Goal: Information Seeking & Learning: Learn about a topic

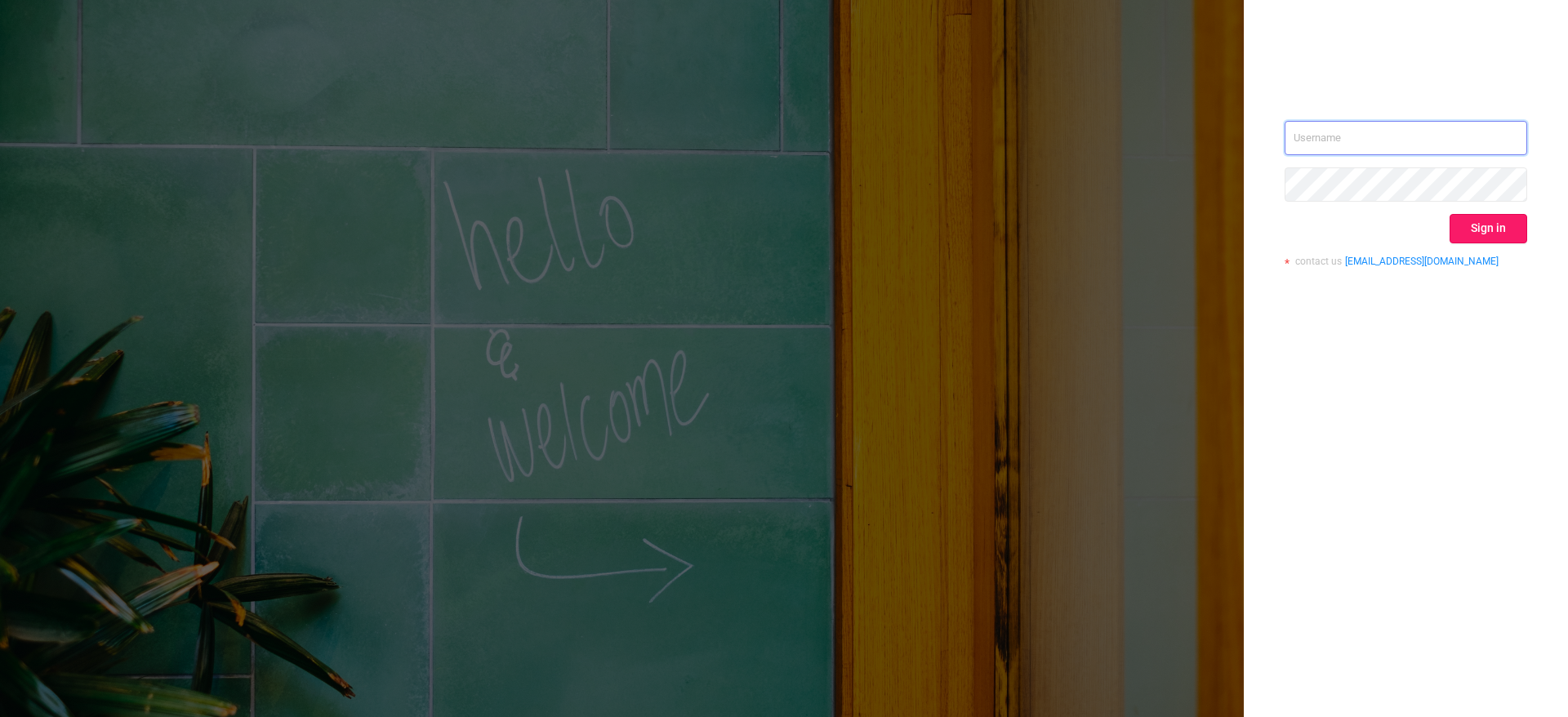
type input "[PERSON_NAME][EMAIL_ADDRESS][PERSON_NAME][DOMAIN_NAME]"
click at [1492, 227] on button "Sign in" at bounding box center [1488, 228] width 78 height 30
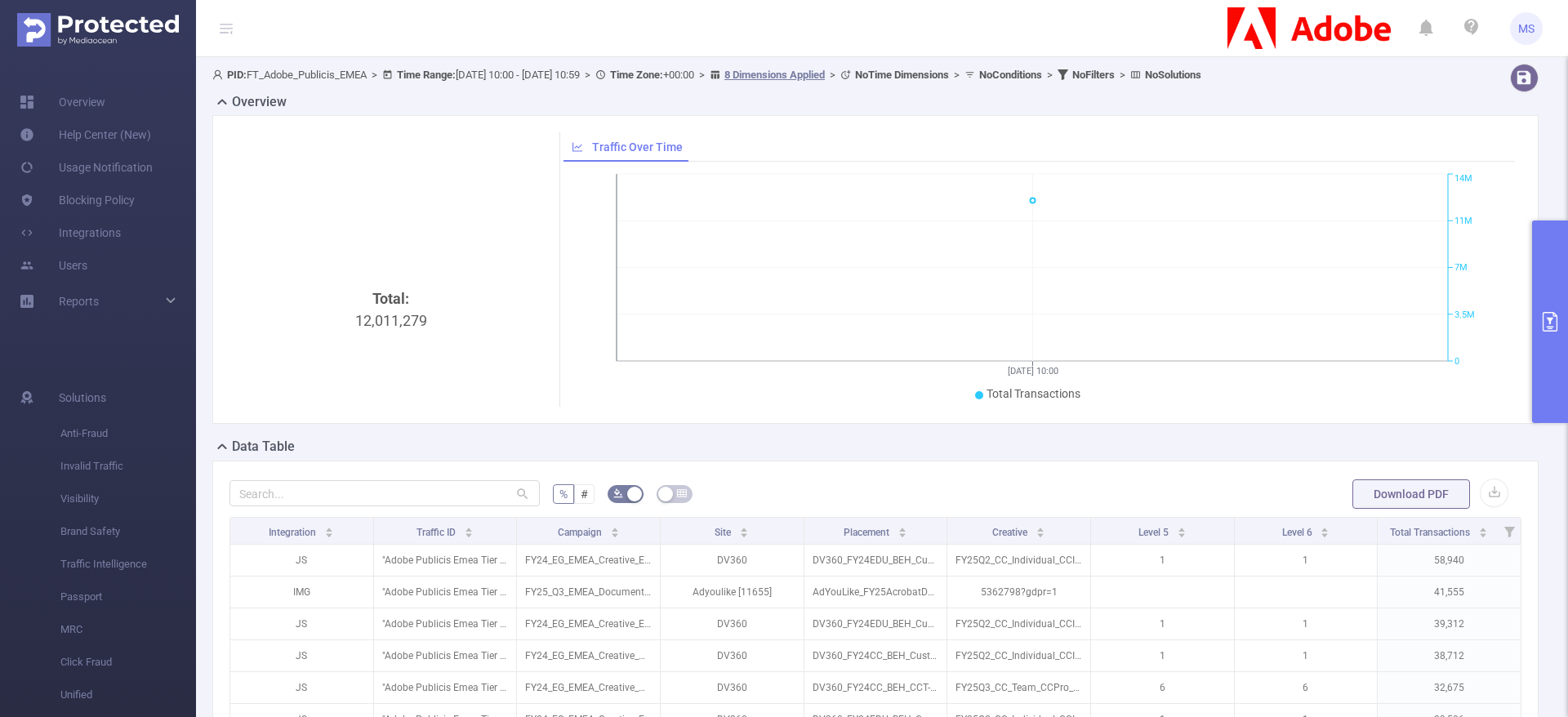
click at [1544, 333] on button "primary" at bounding box center [1550, 321] width 36 height 202
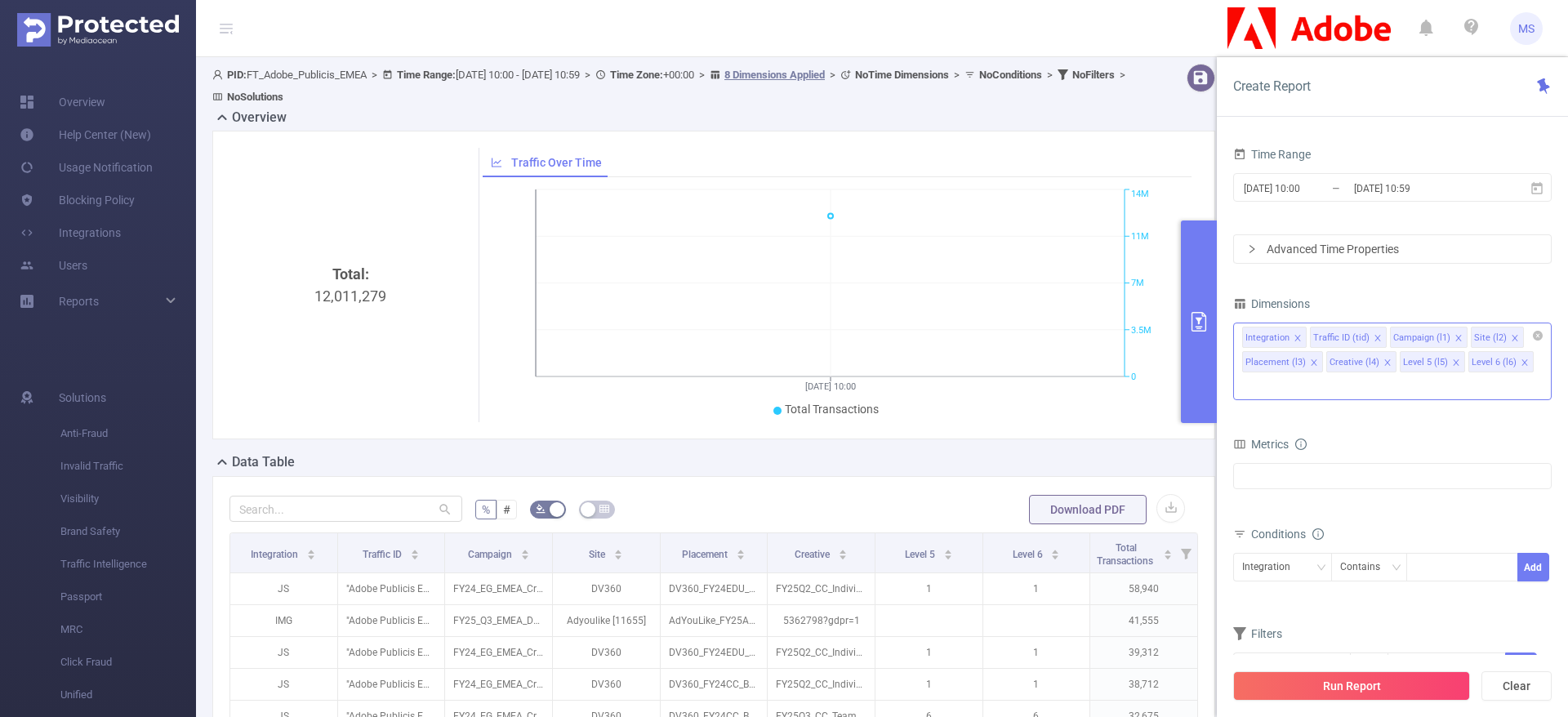
click at [1295, 338] on icon "icon: close" at bounding box center [1297, 337] width 8 height 8
click at [1295, 338] on div "Traffic ID (tid)" at bounding box center [1273, 338] width 57 height 21
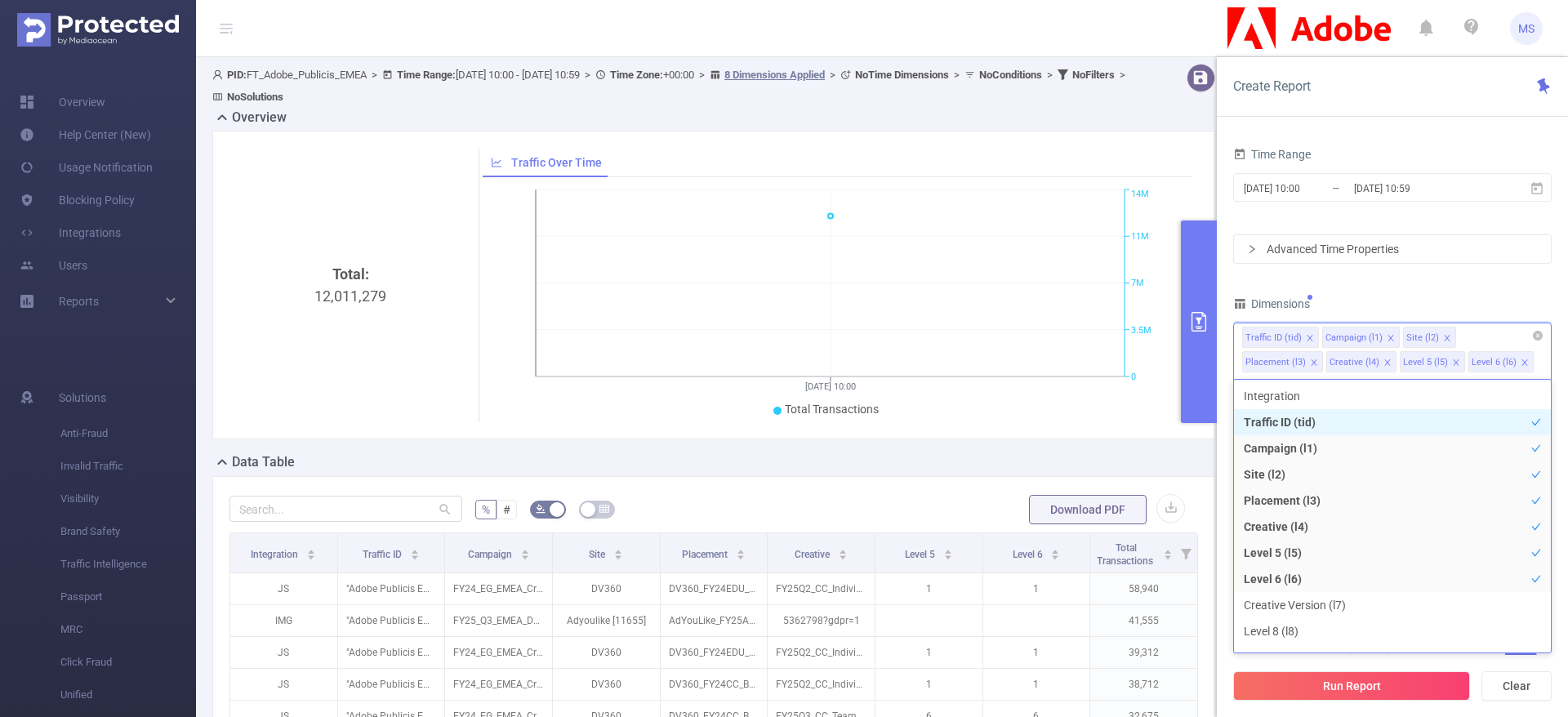
click at [1307, 338] on icon "icon: close" at bounding box center [1309, 337] width 6 height 6
click at [1307, 338] on icon "icon: close" at bounding box center [1310, 337] width 8 height 8
click at [1367, 333] on span at bounding box center [1369, 338] width 8 height 18
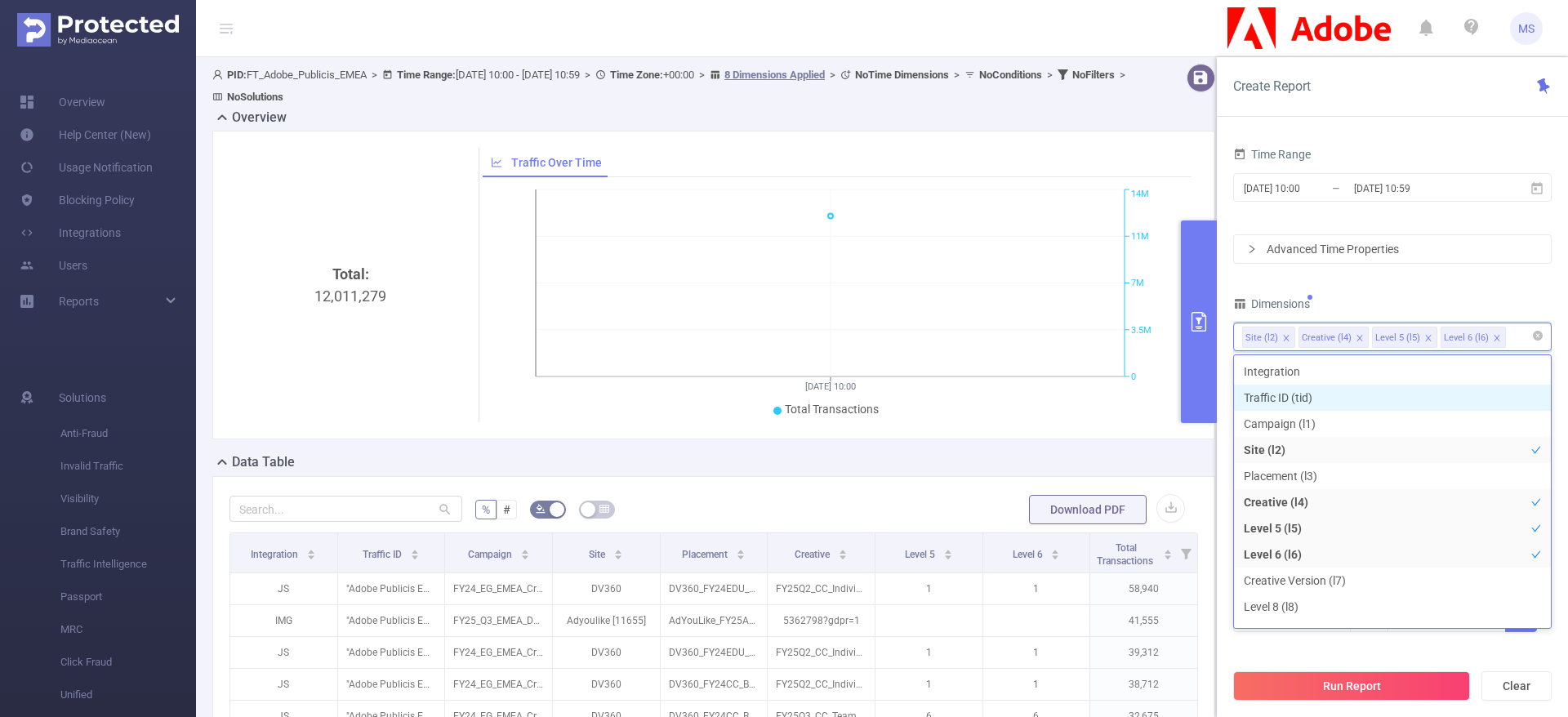
click at [1355, 342] on icon "icon: close" at bounding box center [1359, 337] width 8 height 8
click at [1354, 340] on icon "icon: close" at bounding box center [1354, 337] width 6 height 6
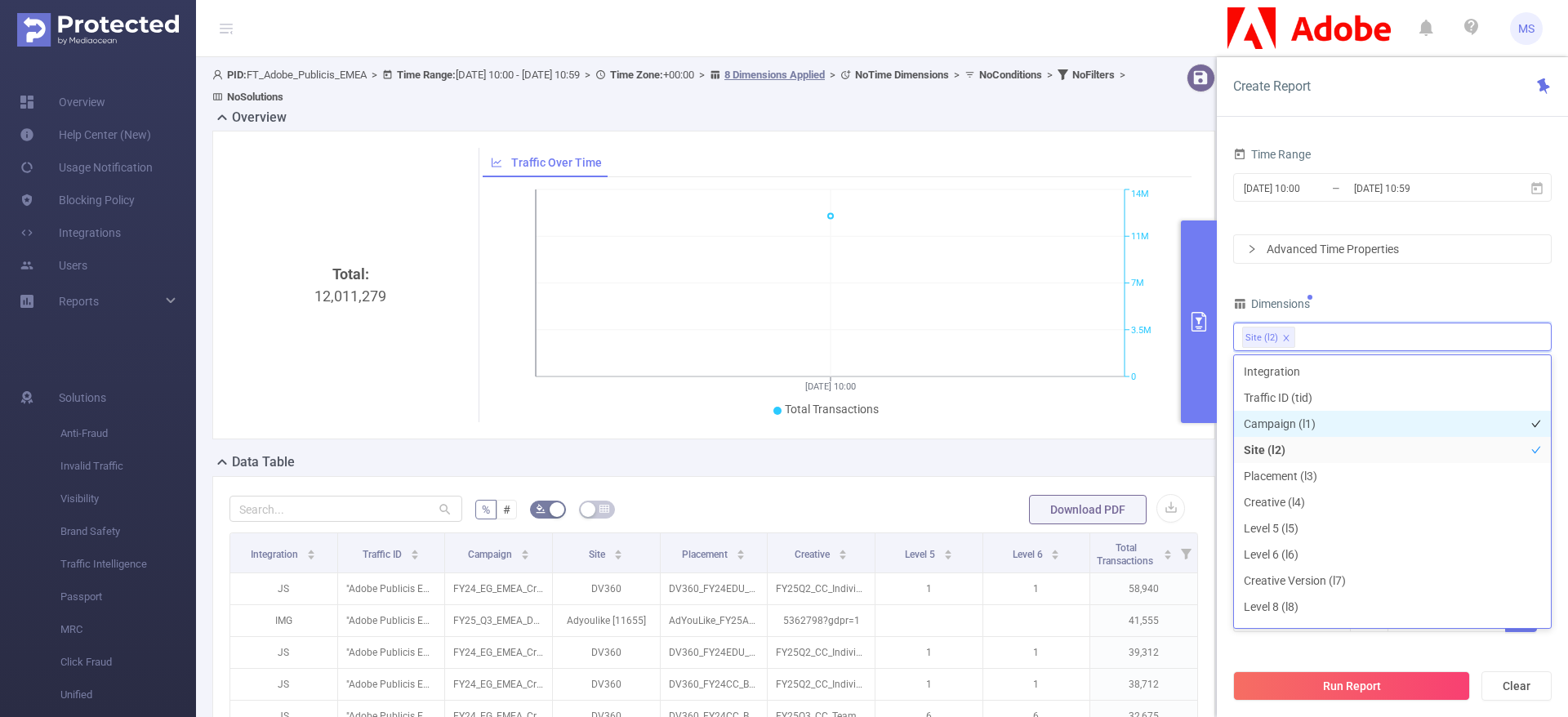
click at [1322, 411] on li "Campaign (l1)" at bounding box center [1393, 423] width 317 height 26
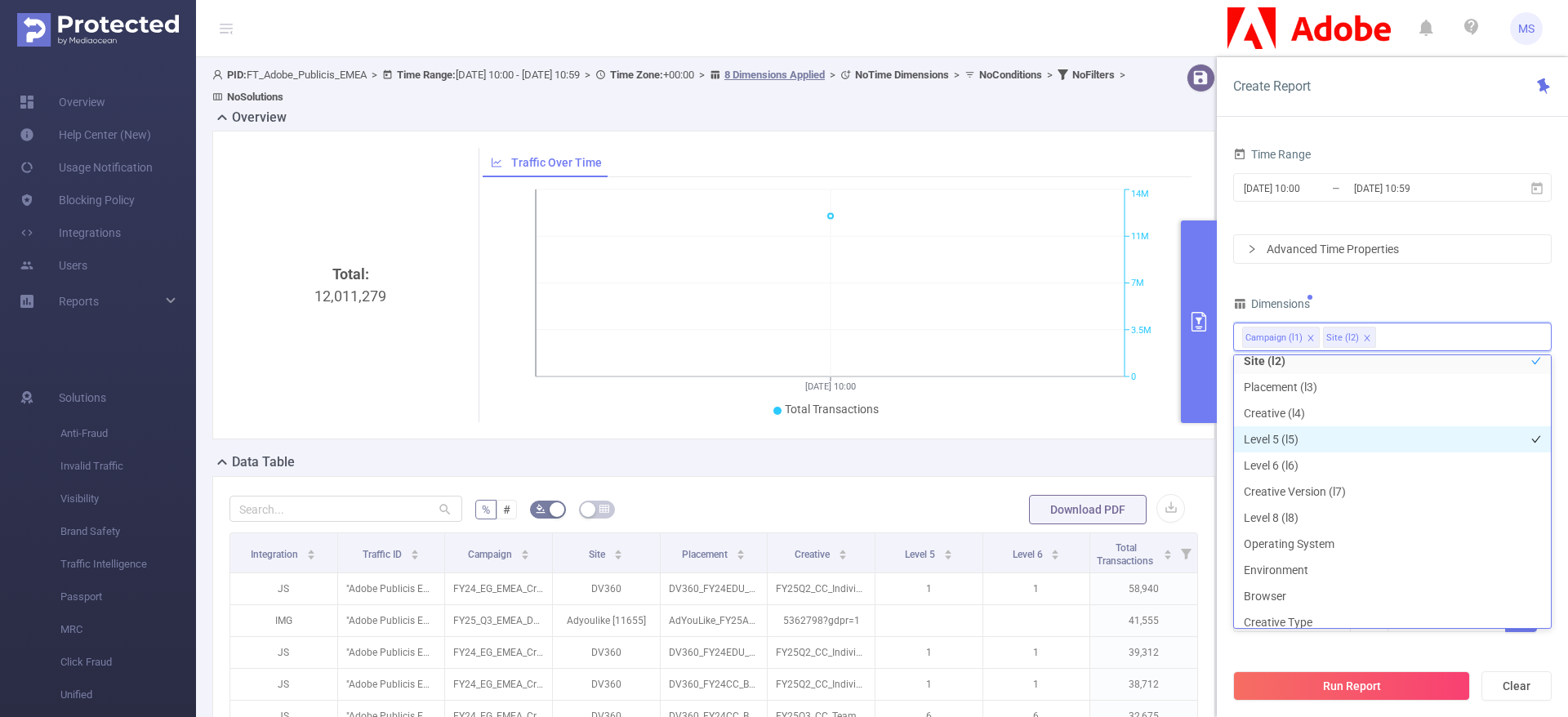
scroll to position [123, 0]
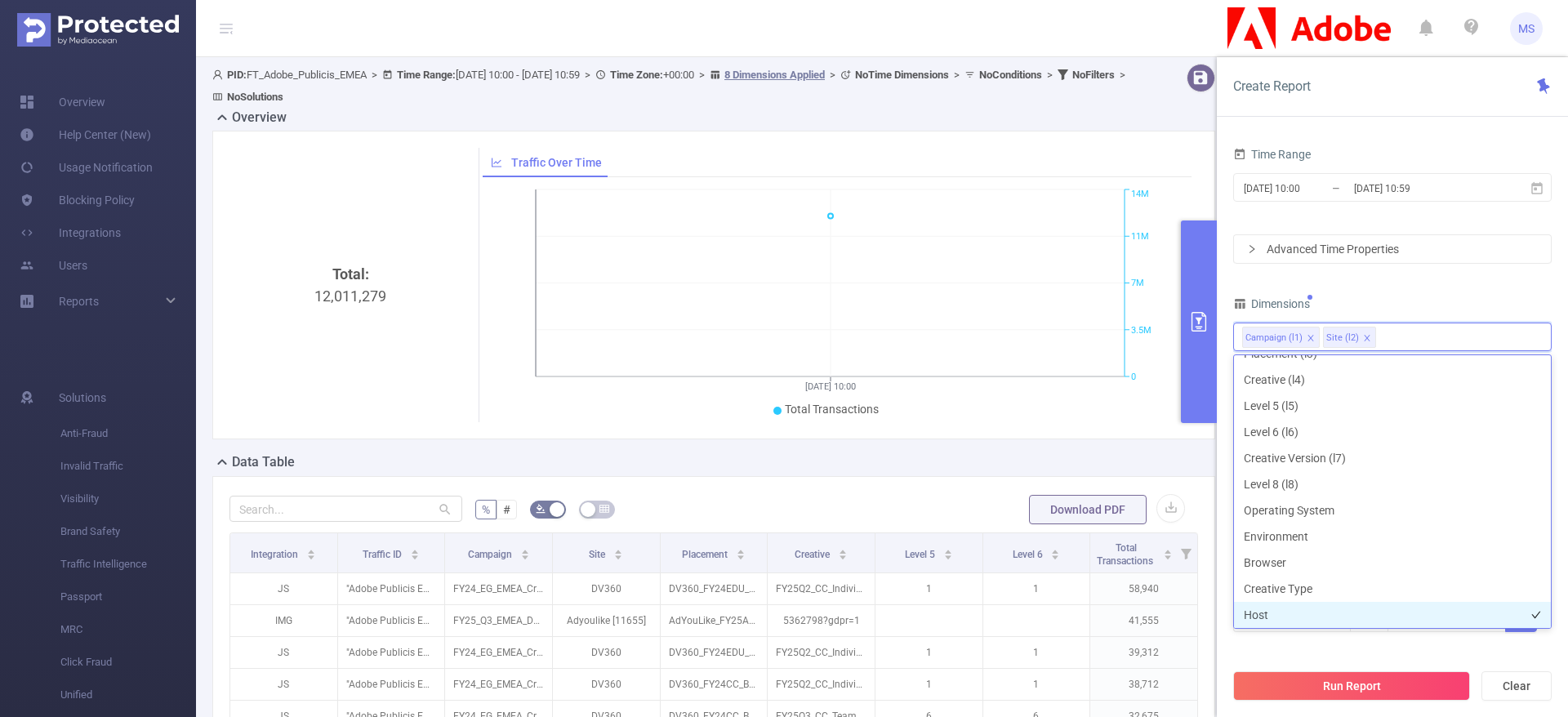
click at [1288, 614] on li "Host" at bounding box center [1393, 615] width 317 height 26
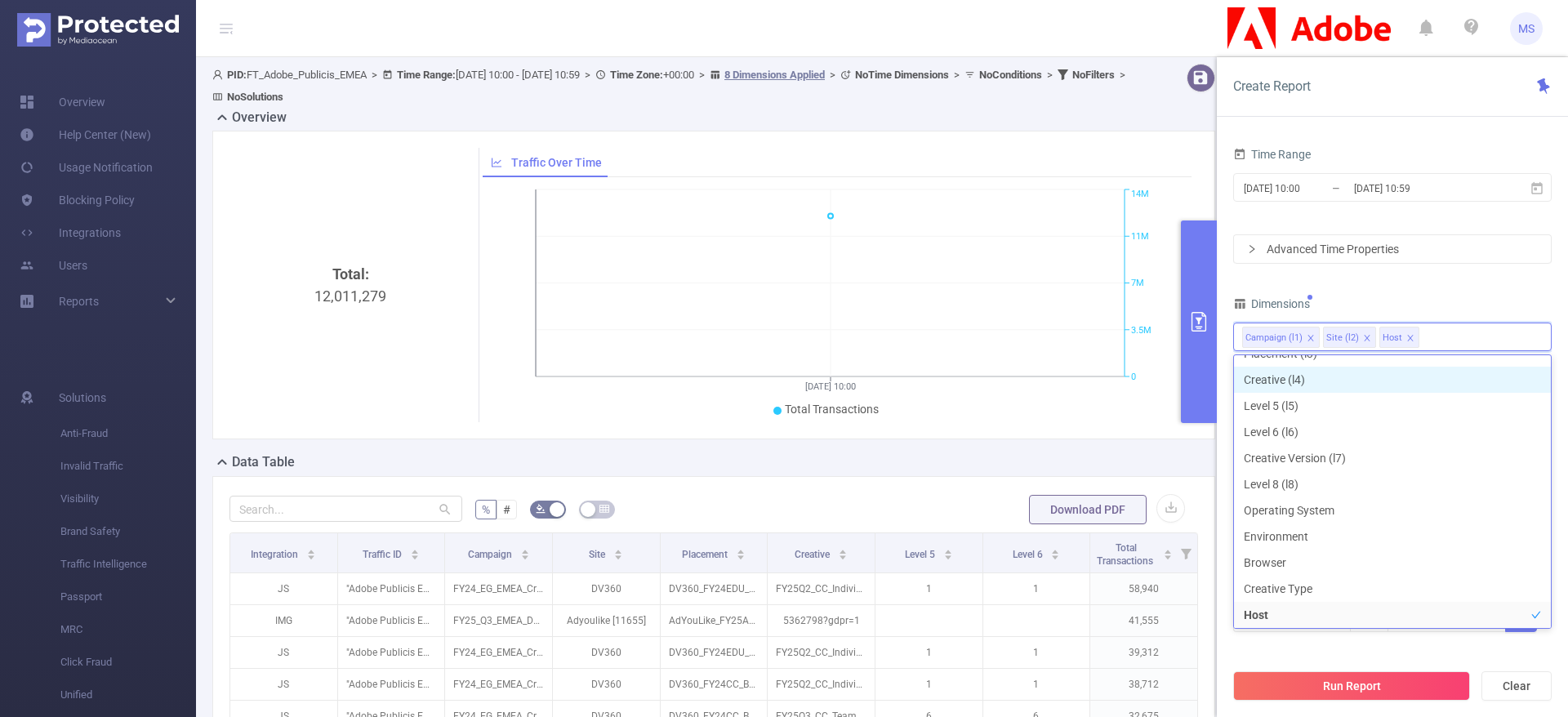
scroll to position [108, 0]
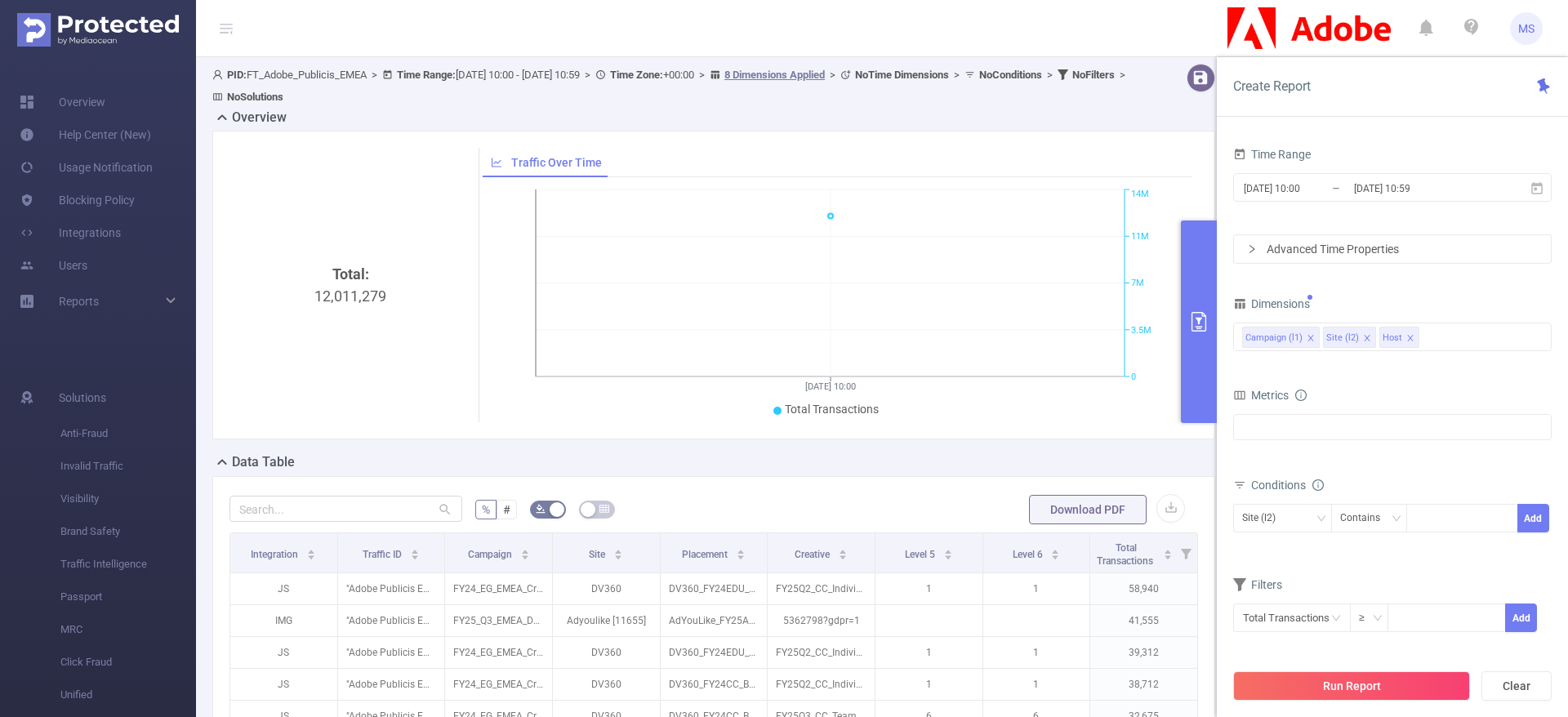
click at [1406, 279] on div "Time Range [DATE] 10:00 _ [DATE] 10:59 Advanced Time Properties Dimensions Camp…" at bounding box center [1392, 398] width 318 height 511
click at [1326, 190] on input "[DATE] 10:00" at bounding box center [1308, 187] width 132 height 22
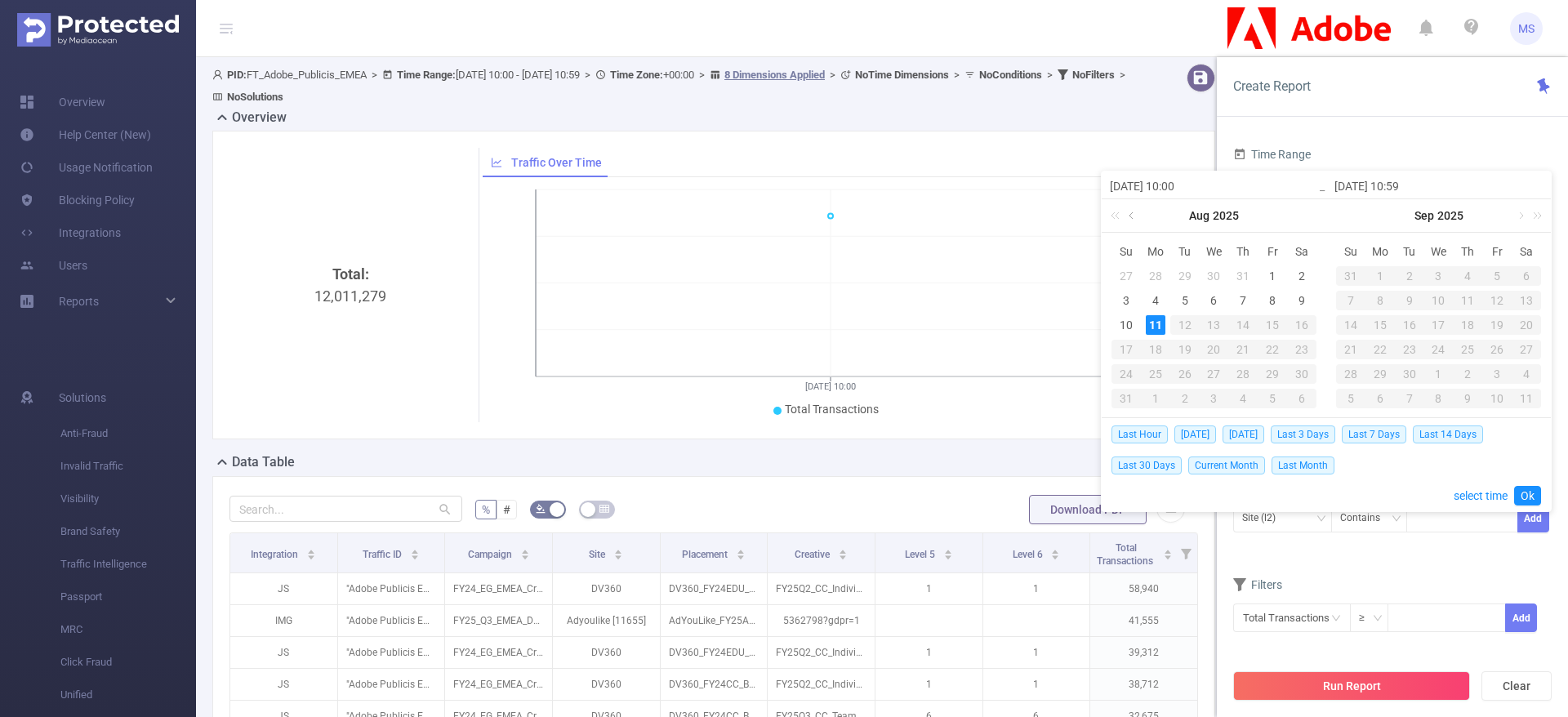
click at [1130, 217] on link at bounding box center [1132, 215] width 15 height 32
click at [1122, 272] on div "1" at bounding box center [1126, 275] width 19 height 19
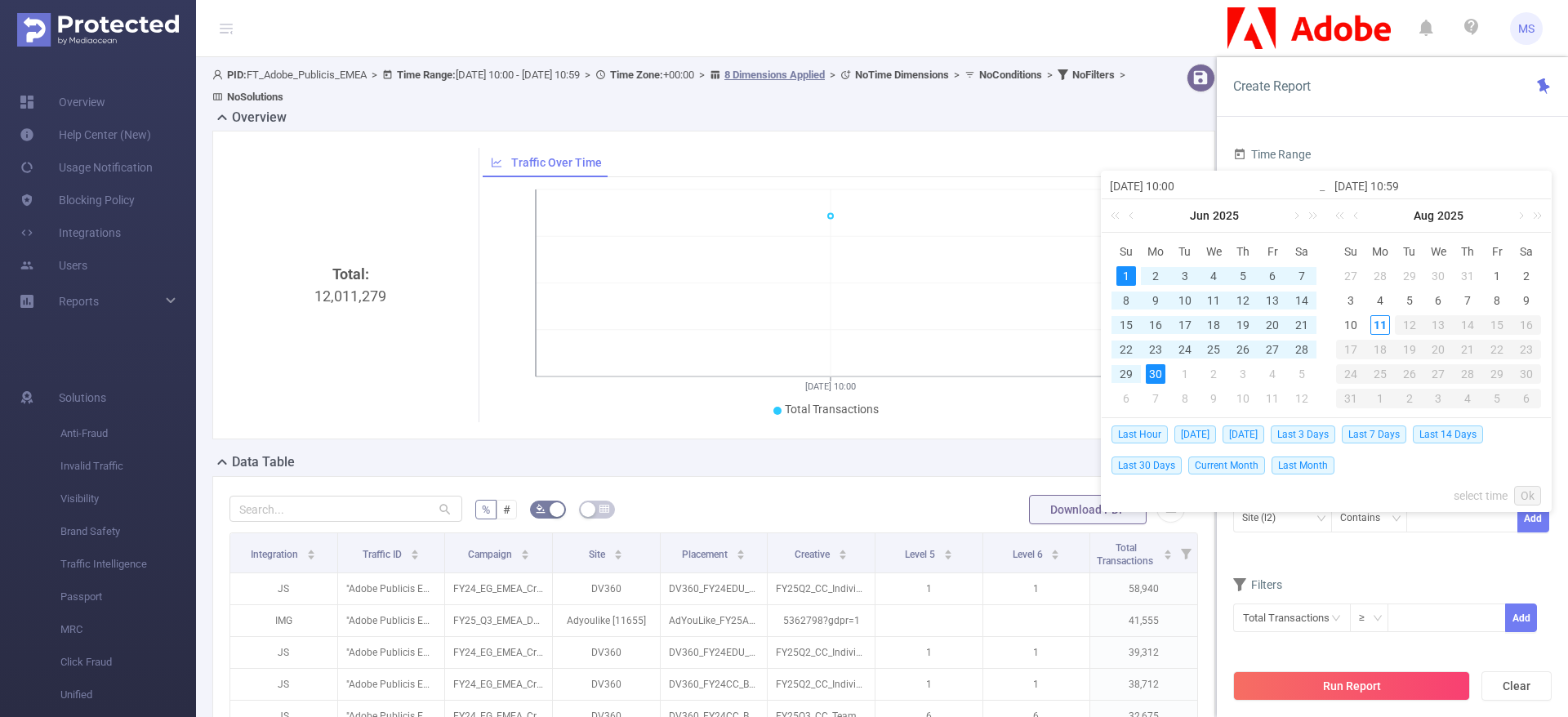
click at [1158, 379] on div "30" at bounding box center [1155, 374] width 19 height 19
type input "[DATE] 10:00"
type input "[DATE] 10:59"
type input "[DATE] 10:00"
type input "[DATE] 10:59"
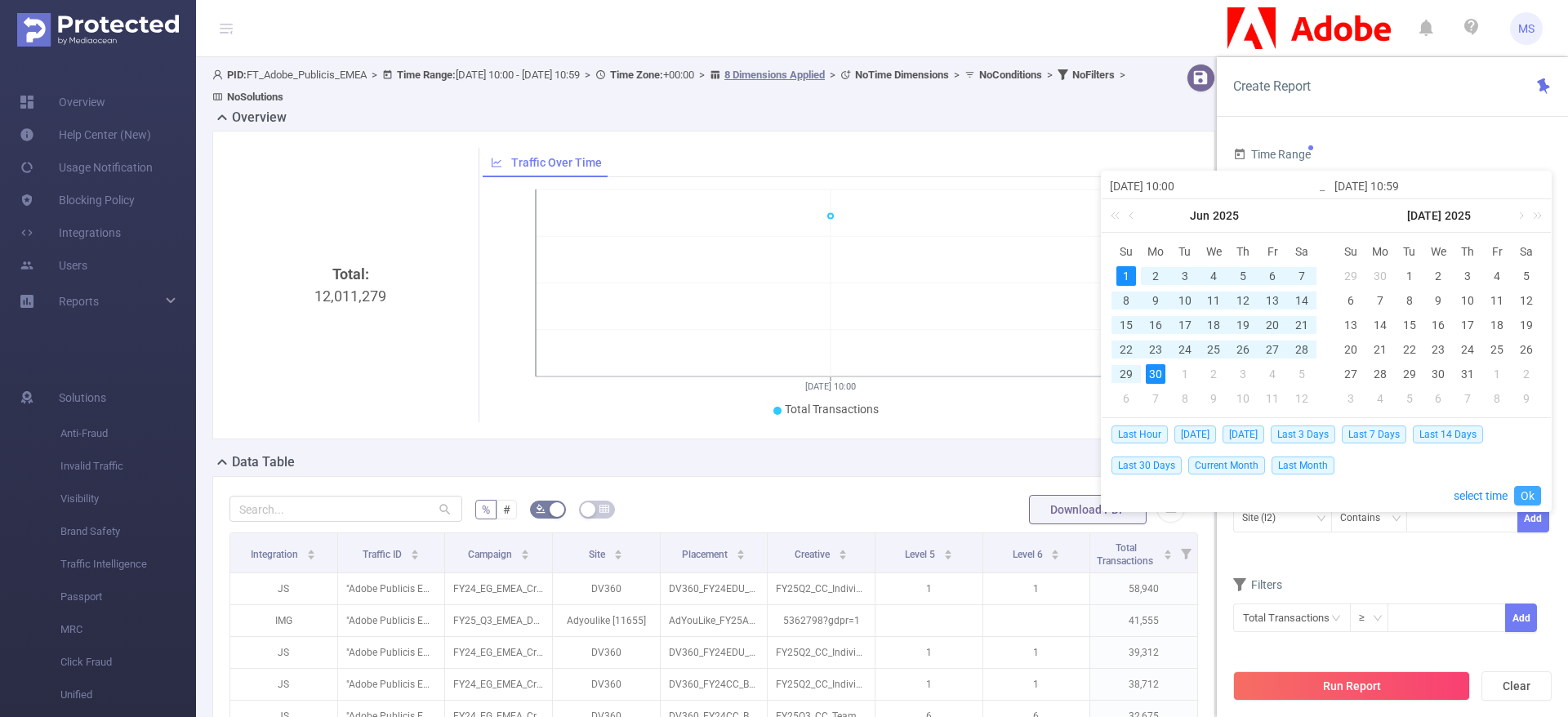
click at [1526, 492] on link "Ok" at bounding box center [1527, 495] width 27 height 19
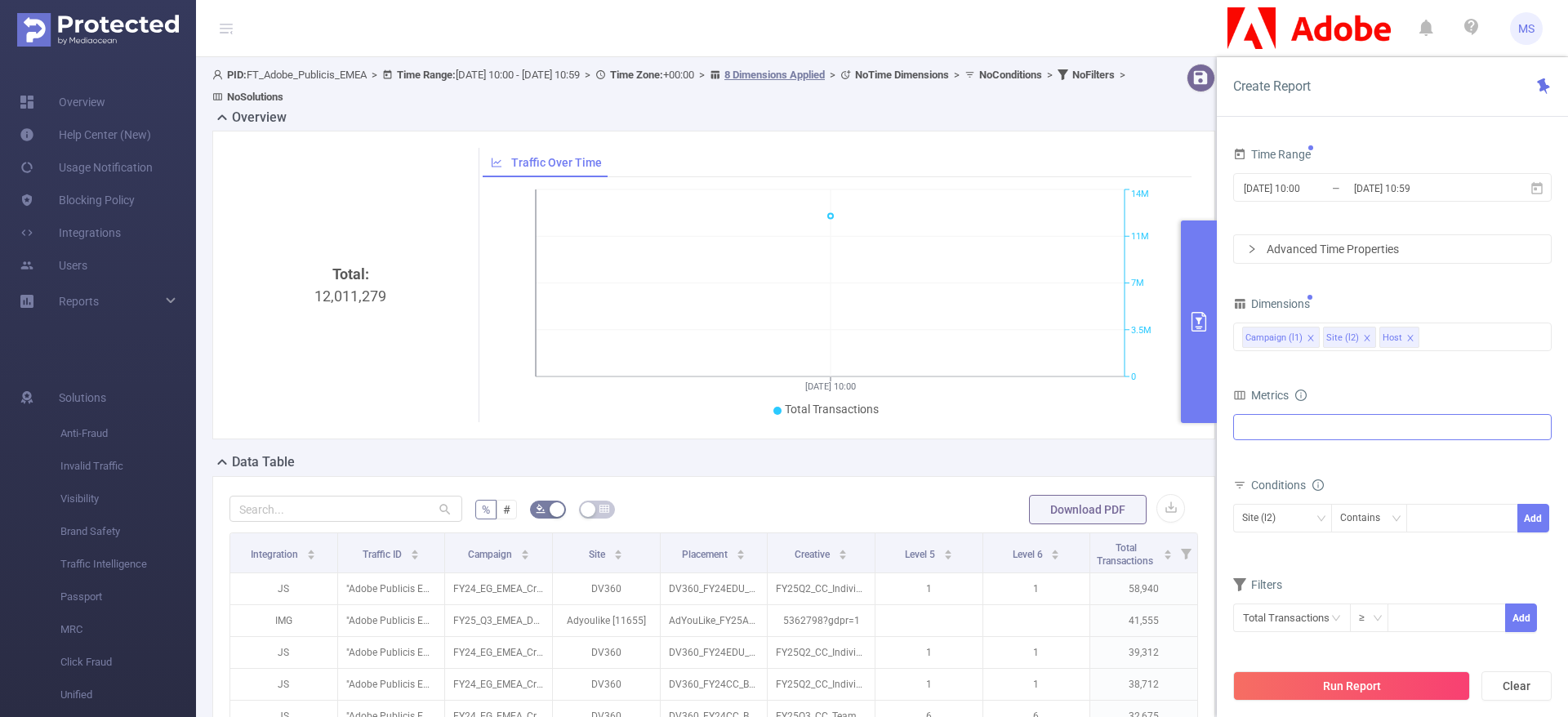
click at [1299, 423] on div at bounding box center [1392, 427] width 318 height 26
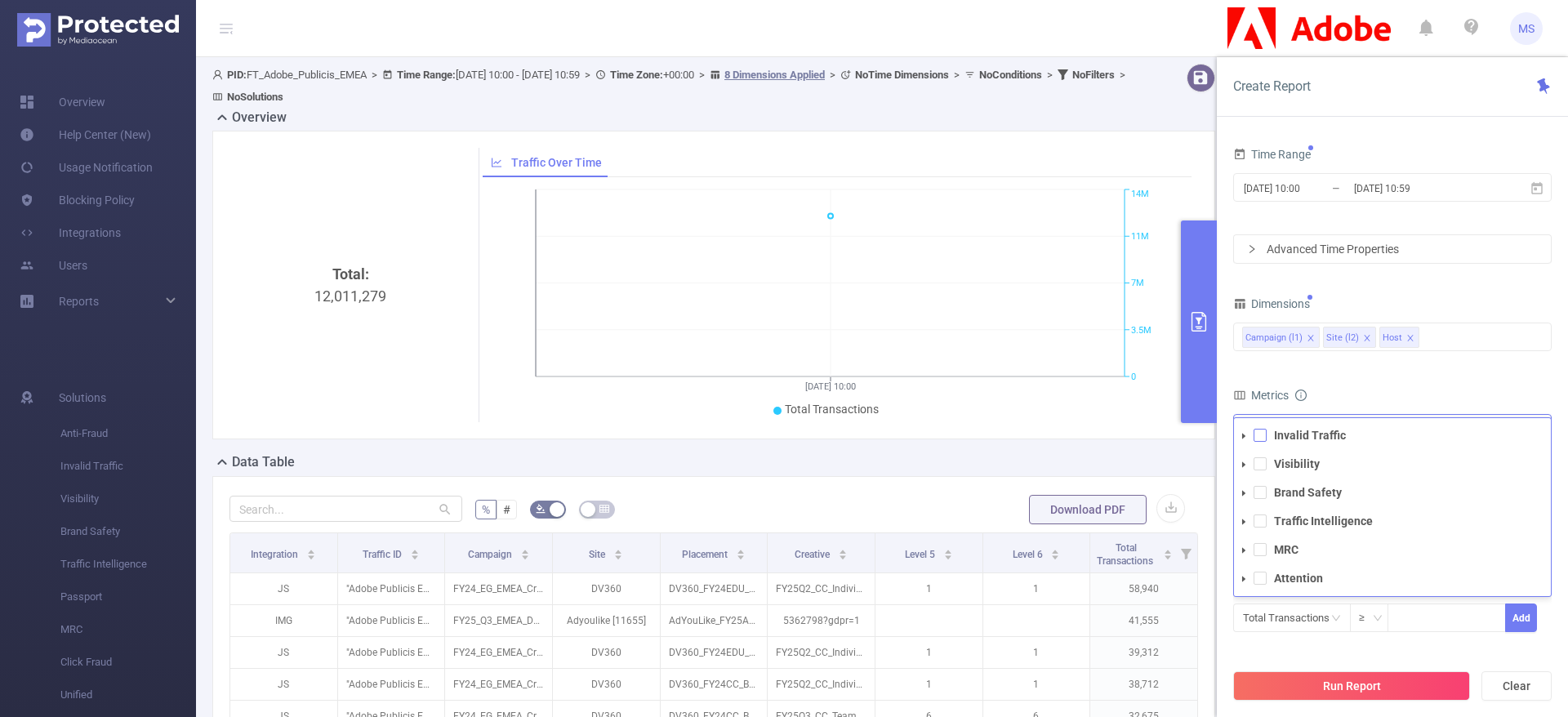
click at [1259, 436] on span at bounding box center [1259, 435] width 13 height 13
click at [1243, 439] on span at bounding box center [1244, 436] width 19 height 19
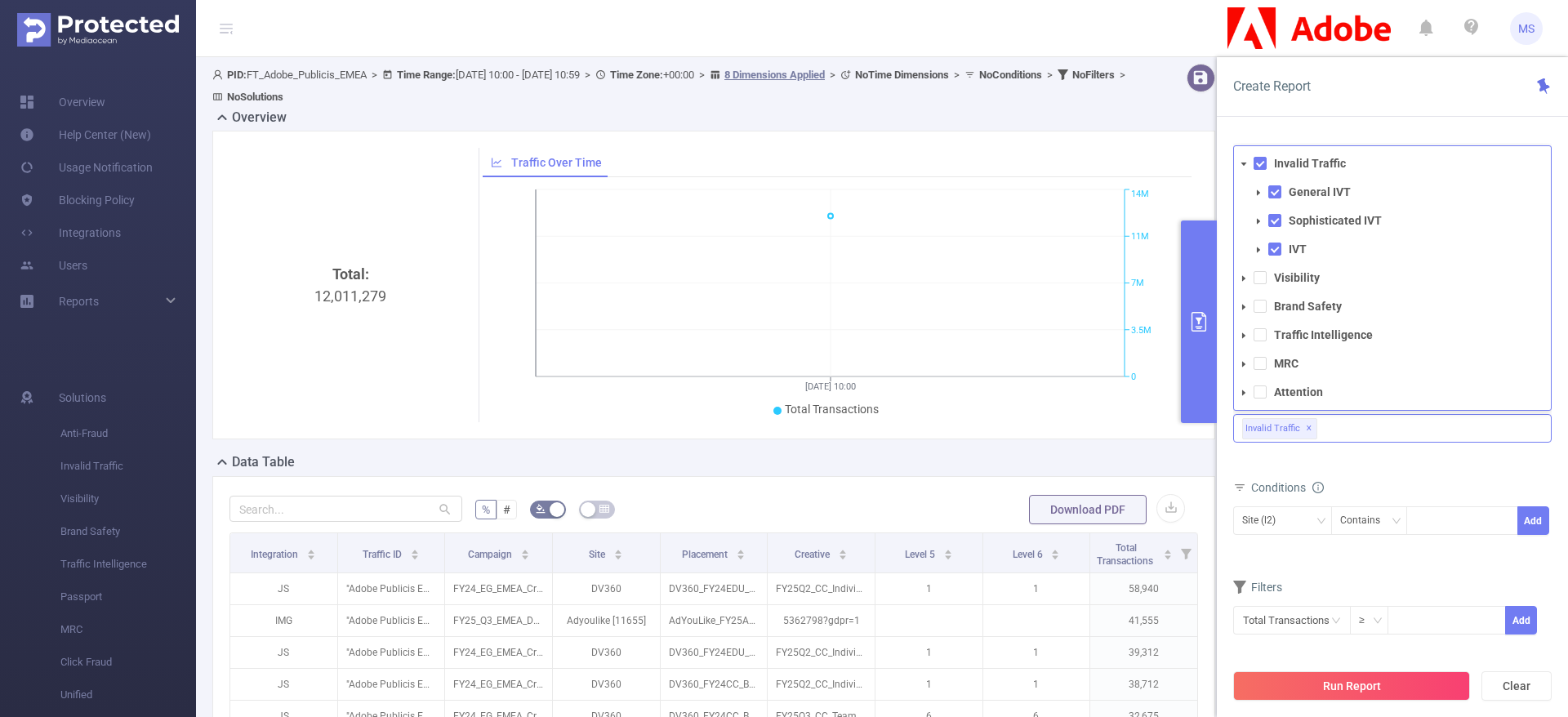
click at [1274, 199] on li "General IVT" at bounding box center [1400, 192] width 302 height 22
click at [1274, 192] on span at bounding box center [1274, 192] width 13 height 13
click at [1275, 220] on span at bounding box center [1274, 220] width 13 height 13
click at [1272, 250] on span at bounding box center [1274, 248] width 13 height 13
click at [1193, 456] on div "Data Table" at bounding box center [721, 463] width 1016 height 23
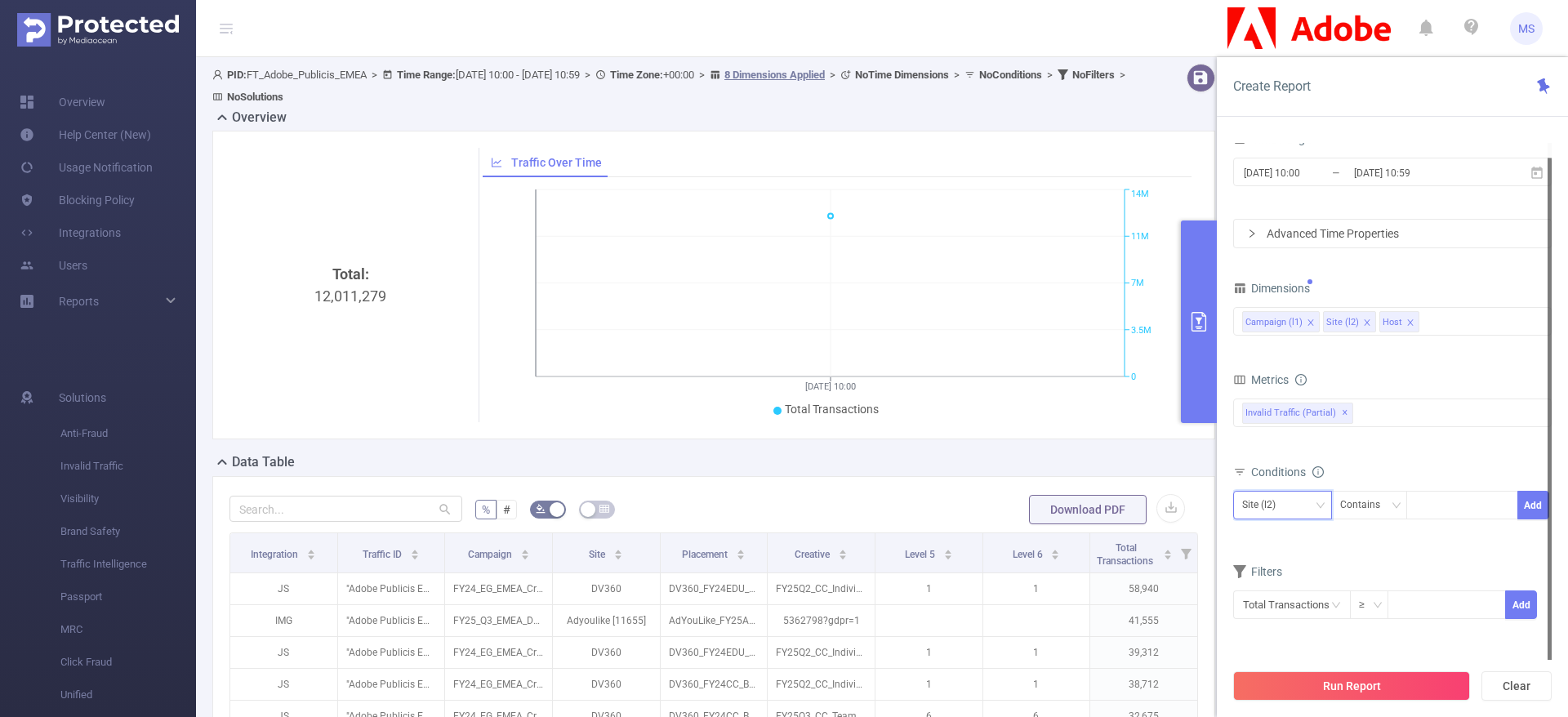
click at [1319, 500] on icon "icon: down" at bounding box center [1320, 504] width 10 height 10
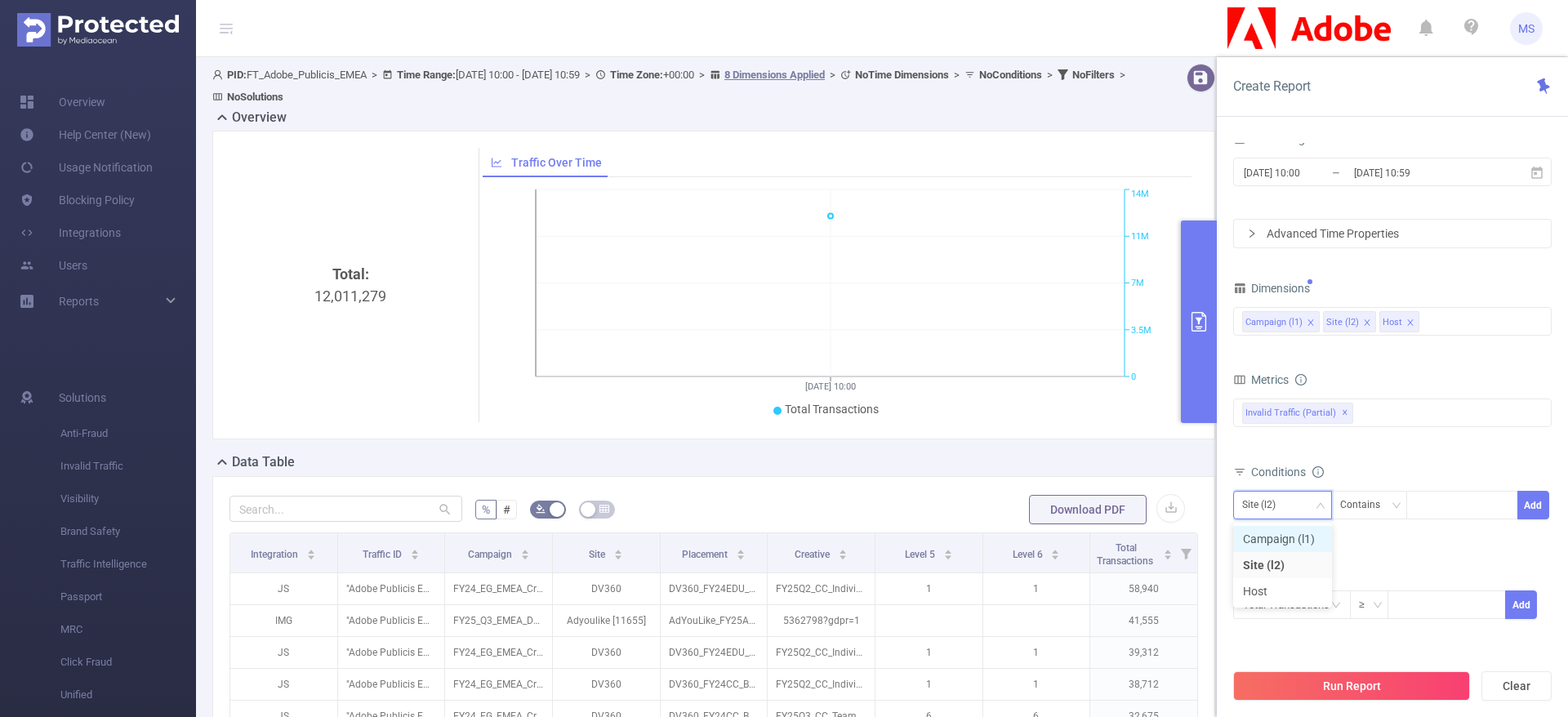
click at [1294, 536] on li "Campaign (l1)" at bounding box center [1282, 538] width 98 height 26
